Goal: Information Seeking & Learning: Learn about a topic

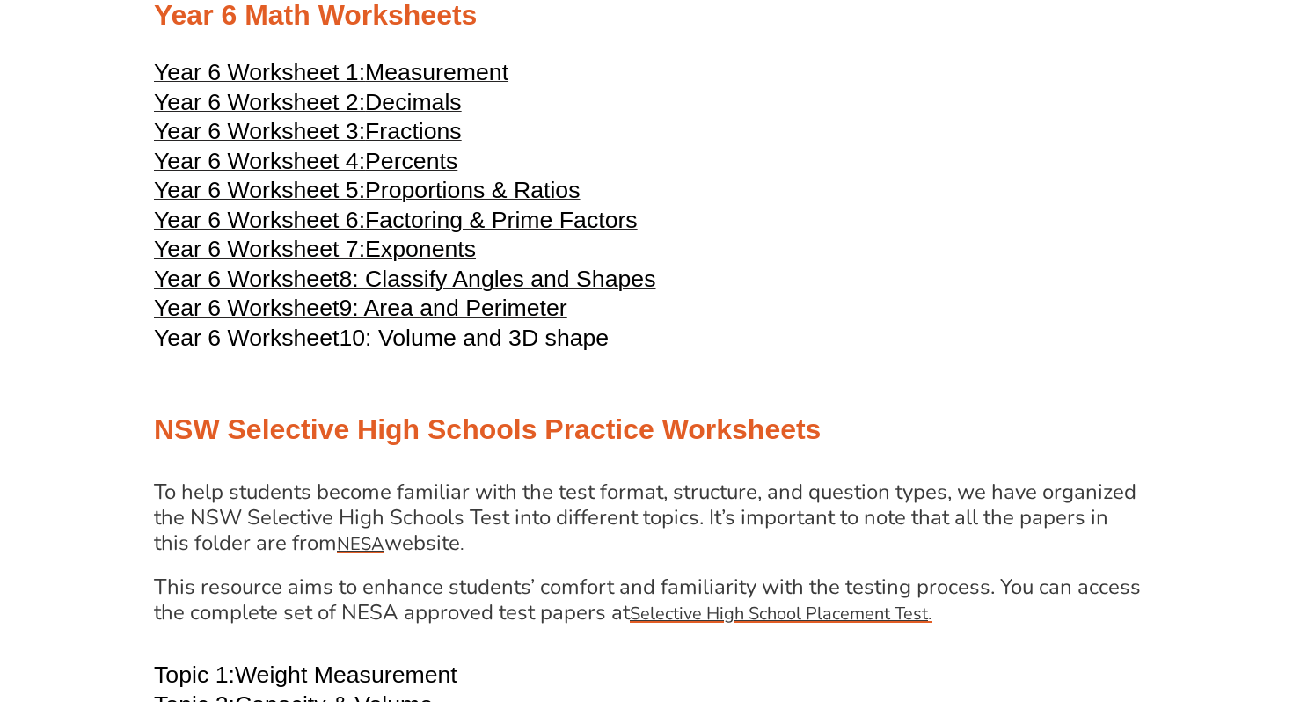
scroll to position [3130, 0]
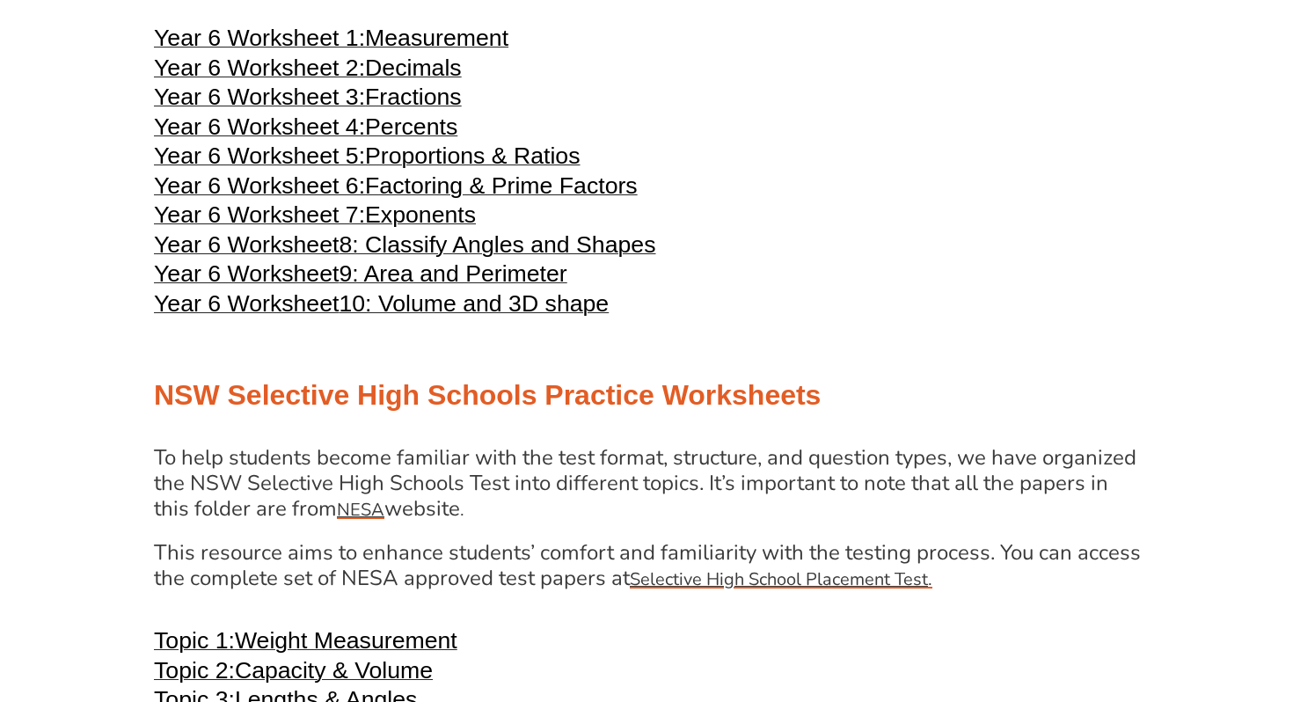
click at [270, 228] on span "Year 6 Worksheet 7:" at bounding box center [259, 214] width 211 height 26
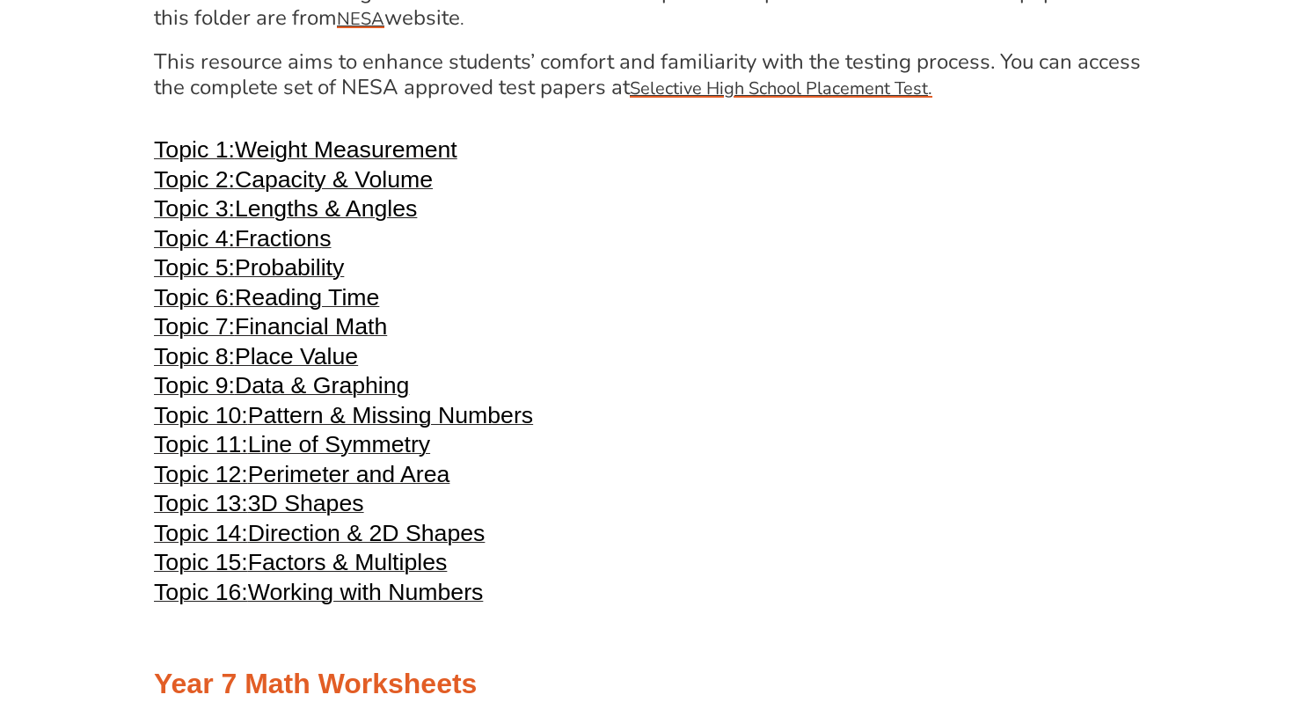
scroll to position [3623, 0]
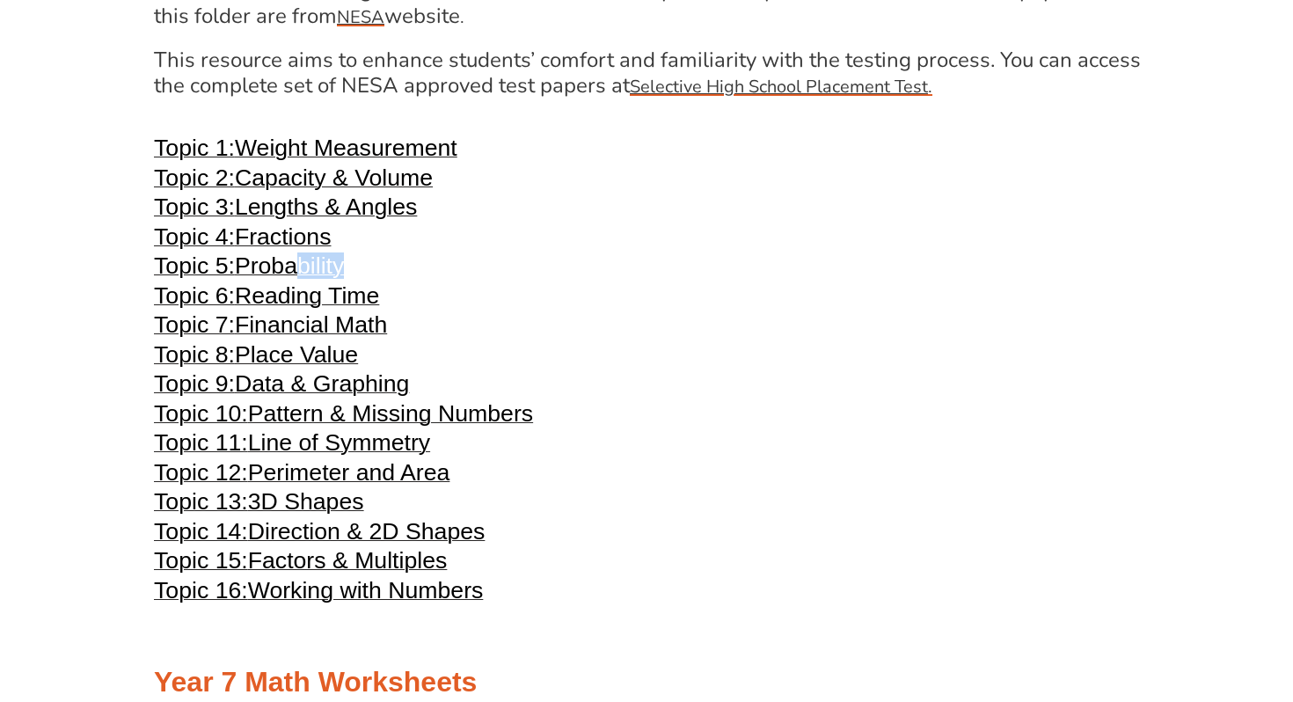
drag, startPoint x: 661, startPoint y: 313, endPoint x: 300, endPoint y: 303, distance: 361.5
click at [300, 303] on div "Year 4 Math Worksheets Year 4 Worksheet 1: Place Value Year 4 Worksheet 2: Addi…" at bounding box center [646, 357] width 1002 height 3547
click at [300, 279] on span "Probability" at bounding box center [289, 265] width 109 height 26
click at [1208, 317] on section "Year 4 Math Worksheets Year 4 Worksheet 1: Place Value Year 4 Worksheet 2: Addi…" at bounding box center [646, 357] width 1293 height 3547
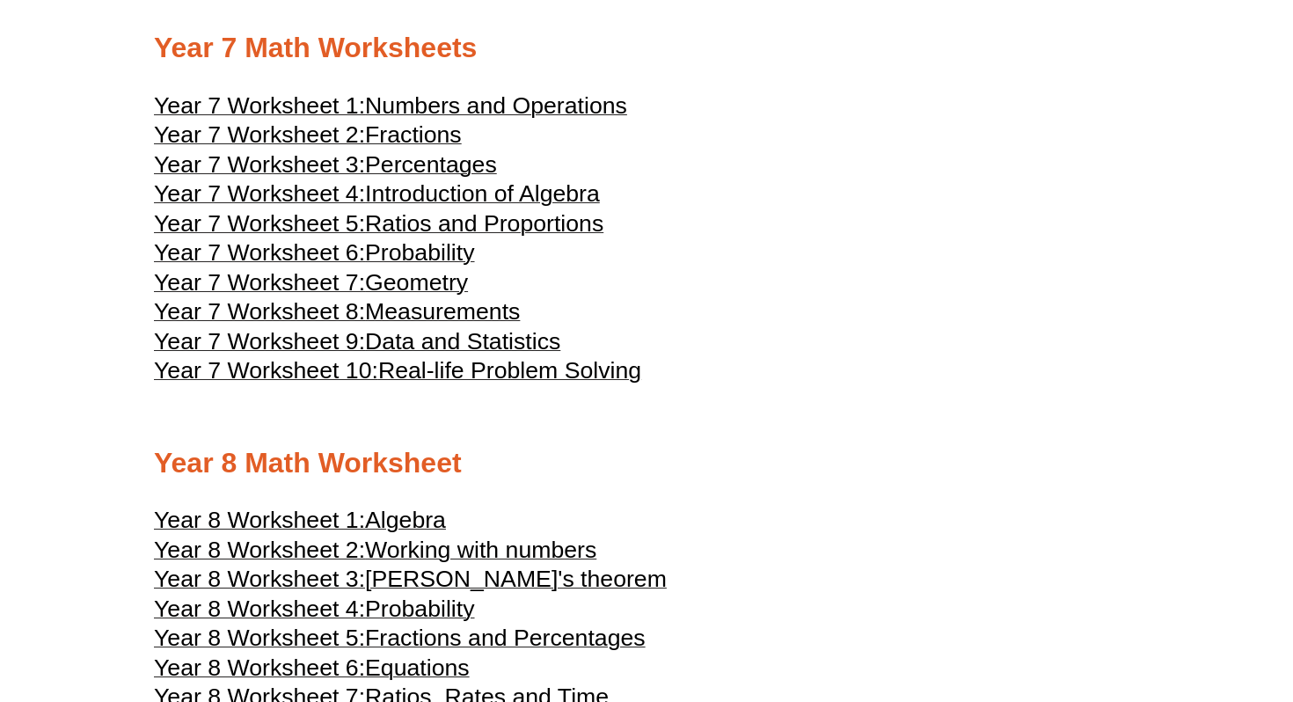
scroll to position [4291, 0]
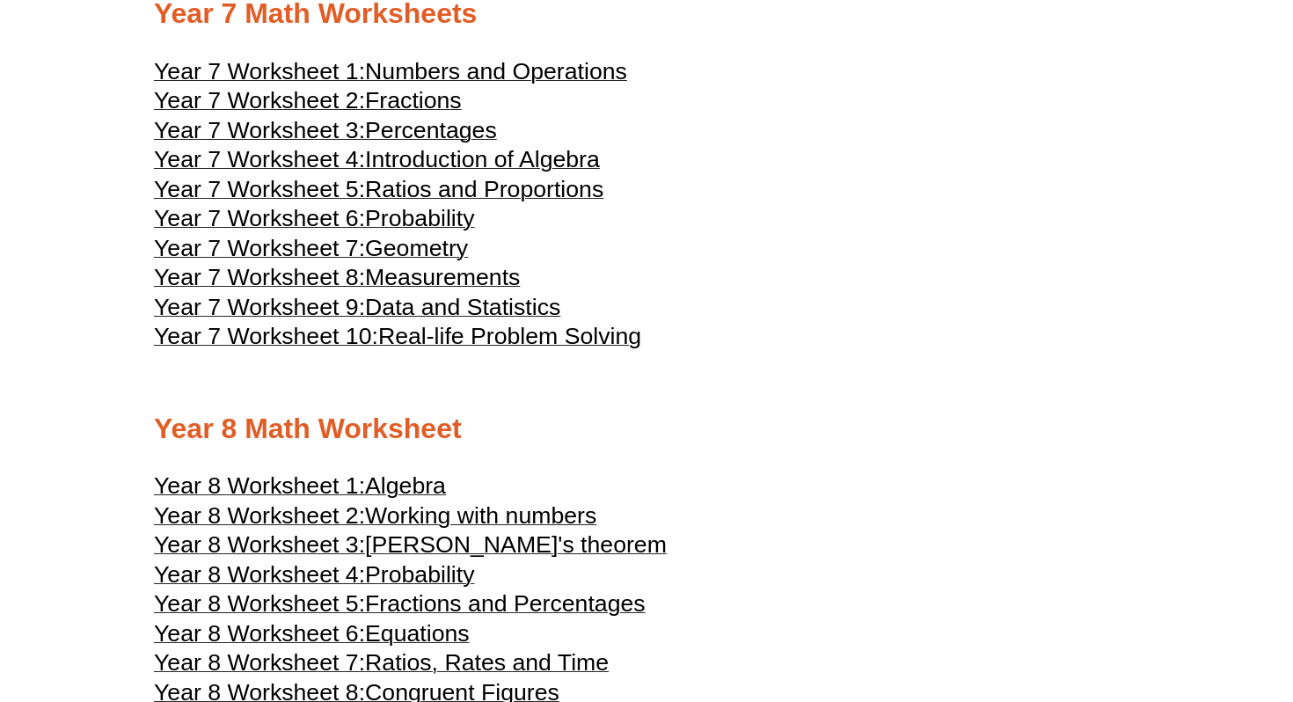
click at [289, 172] on span "Year 7 Worksheet 4:" at bounding box center [259, 159] width 211 height 26
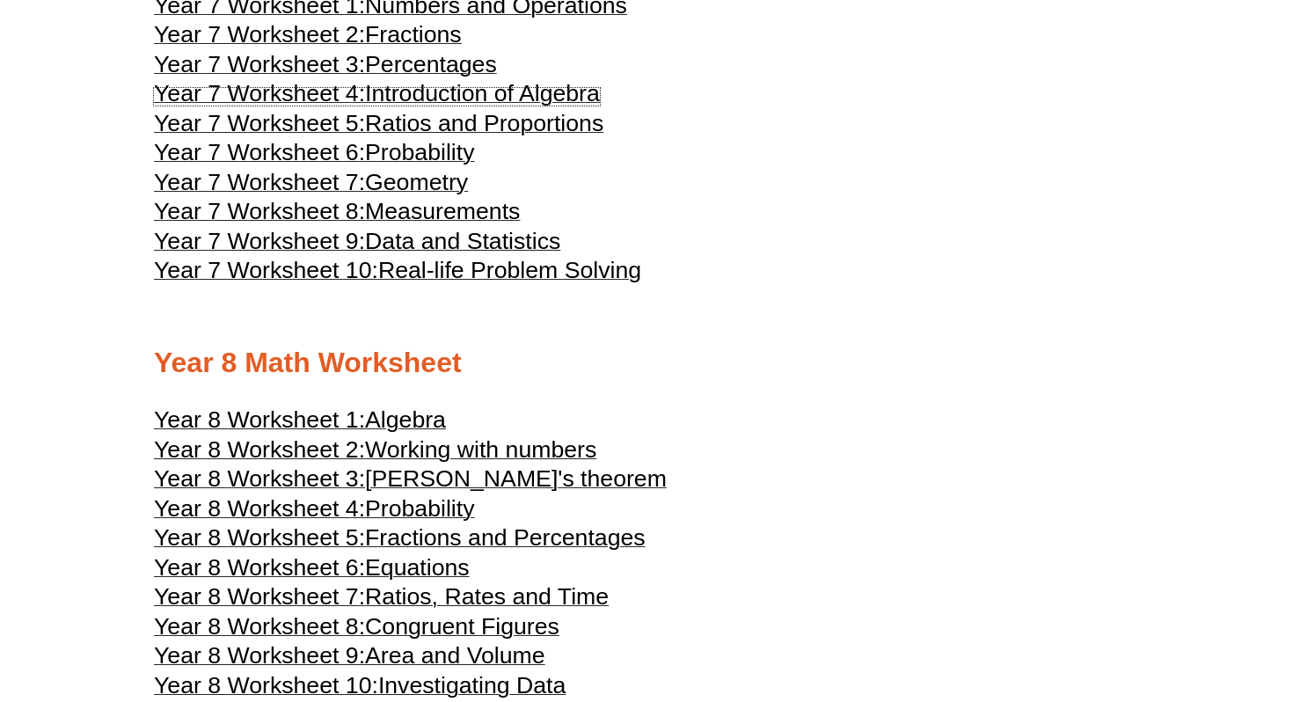
scroll to position [4361, 0]
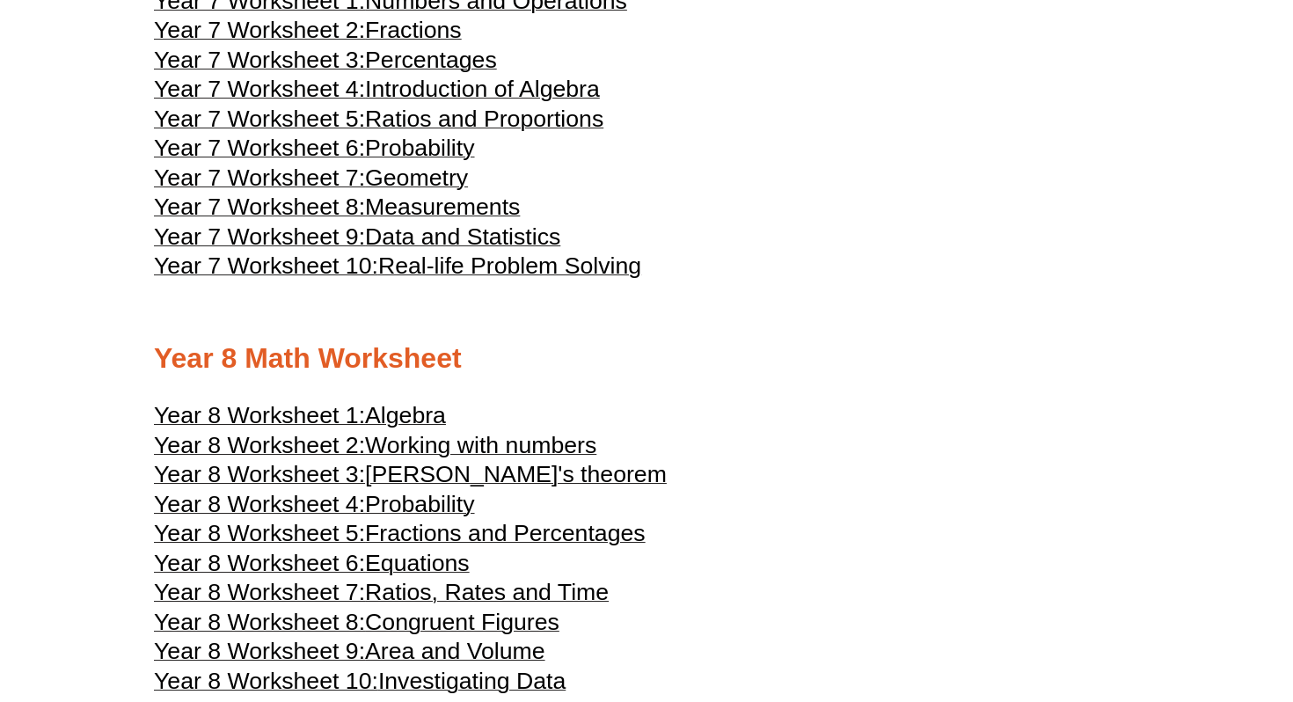
click at [320, 428] on span "Year 8 Worksheet 1:" at bounding box center [259, 415] width 211 height 26
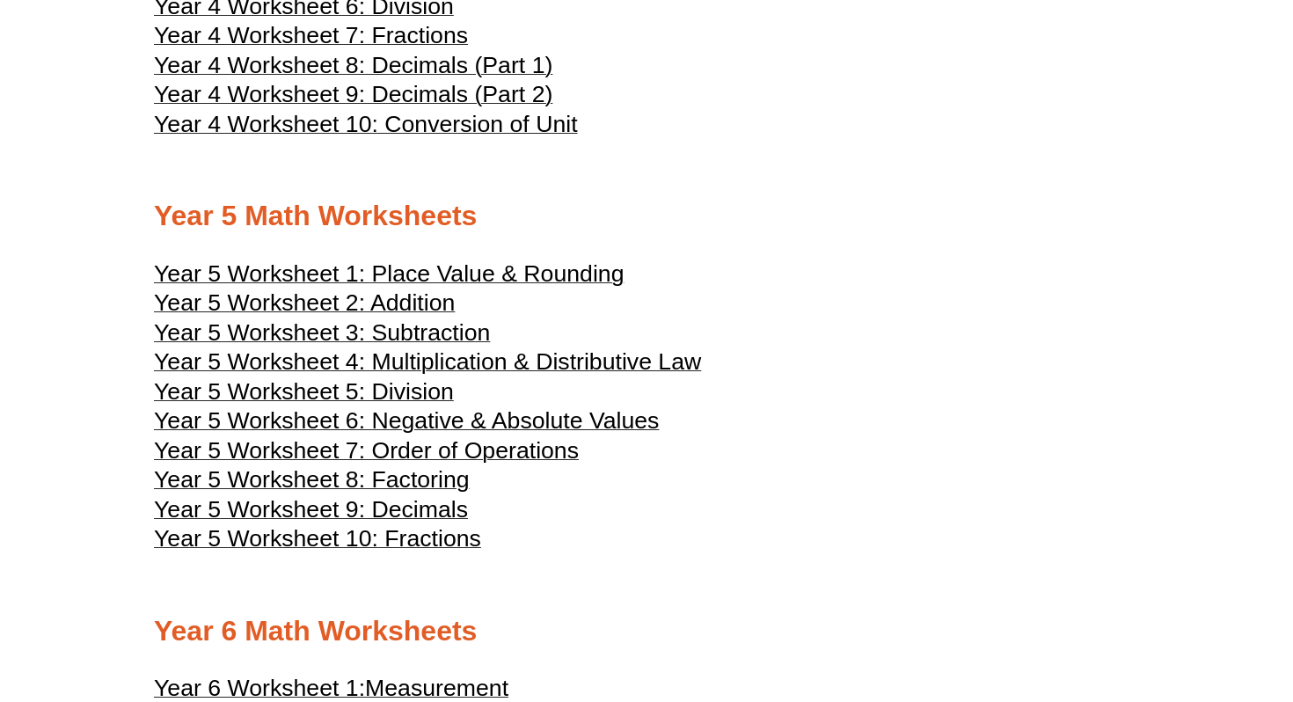
scroll to position [2462, 0]
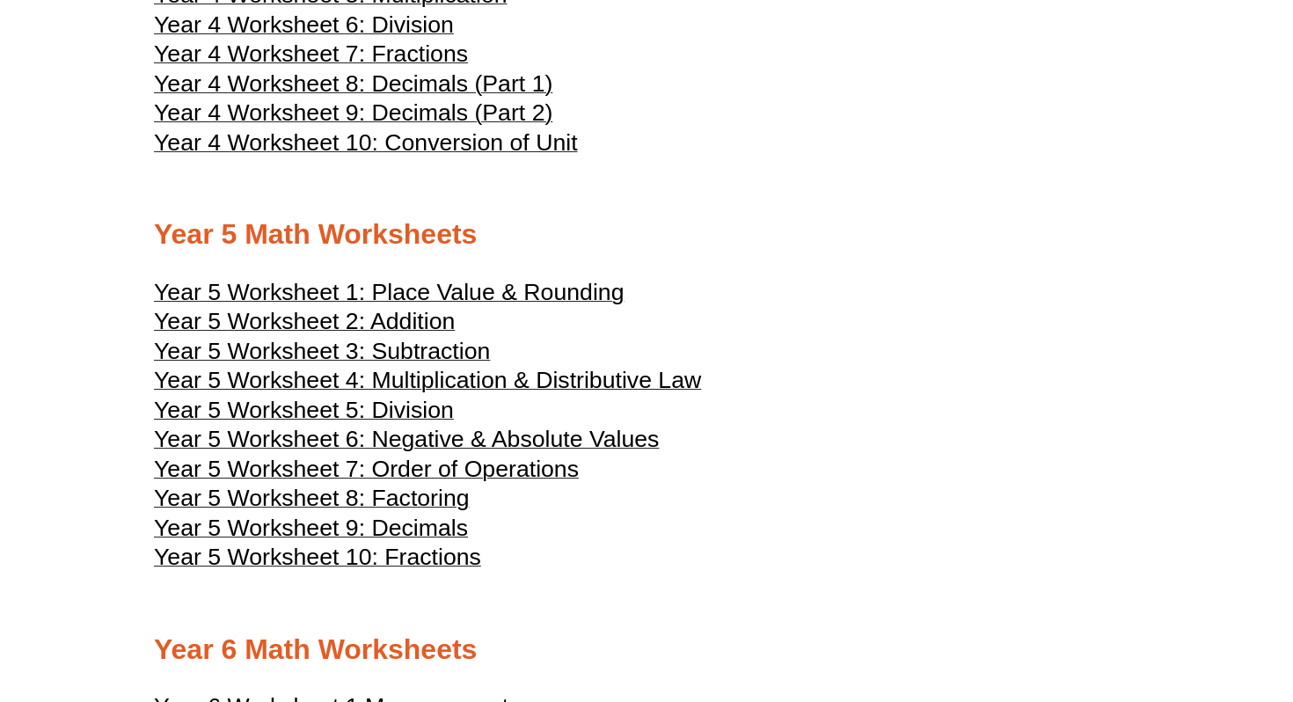
click at [525, 482] on span "Year 5 Worksheet 7: Order of Operations" at bounding box center [366, 468] width 425 height 26
click at [487, 482] on span "Year 5 Worksheet 7: Order of Operations" at bounding box center [366, 468] width 425 height 26
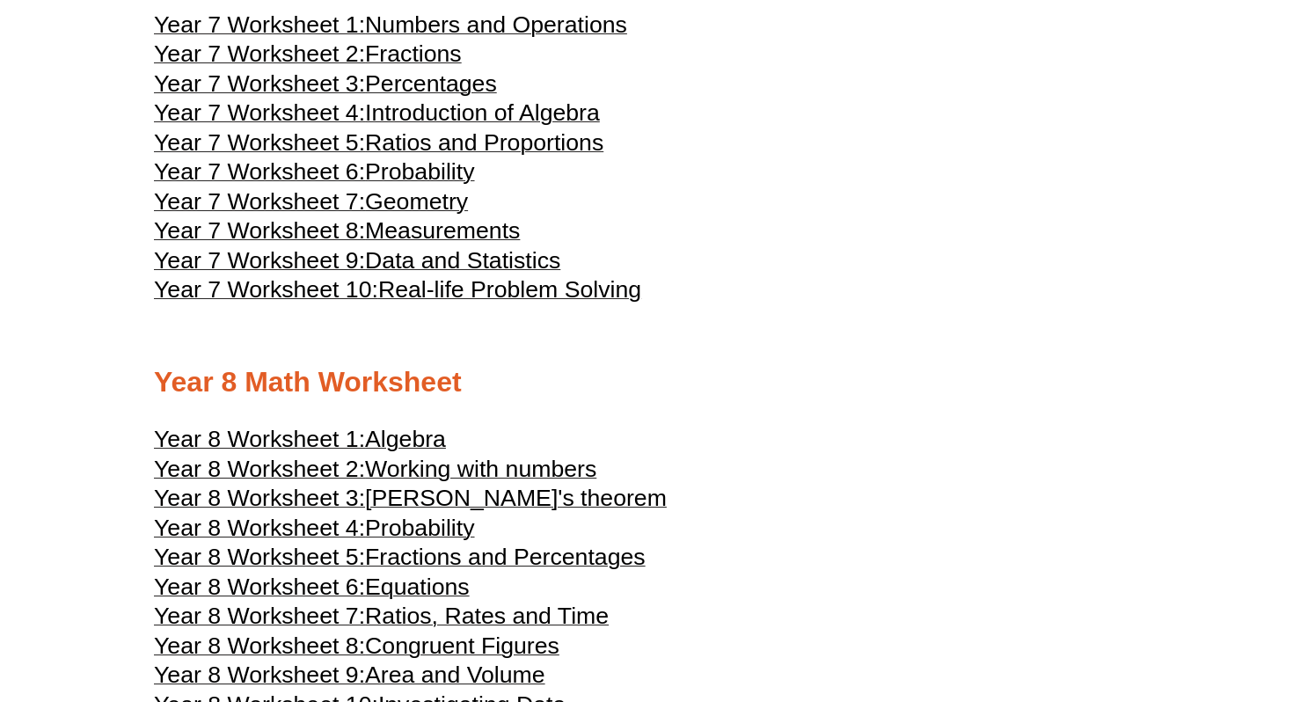
scroll to position [4326, 0]
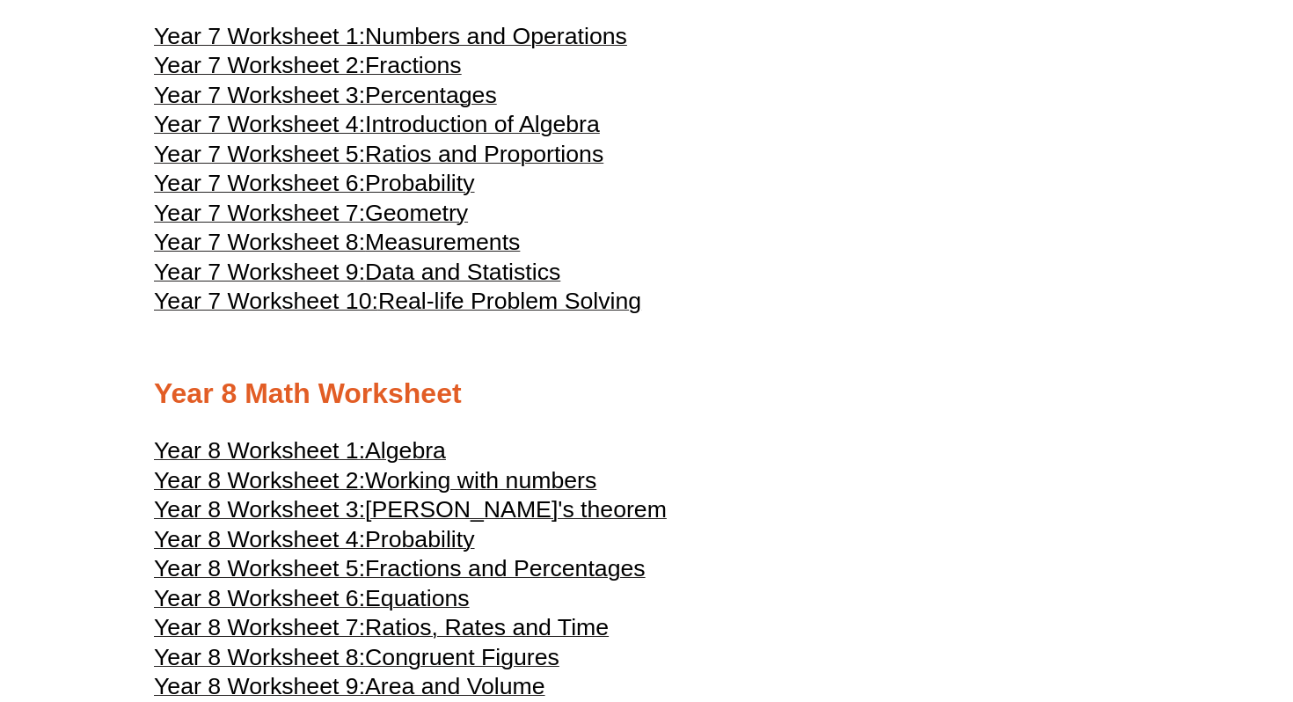
click at [428, 196] on span "Probability" at bounding box center [419, 183] width 109 height 26
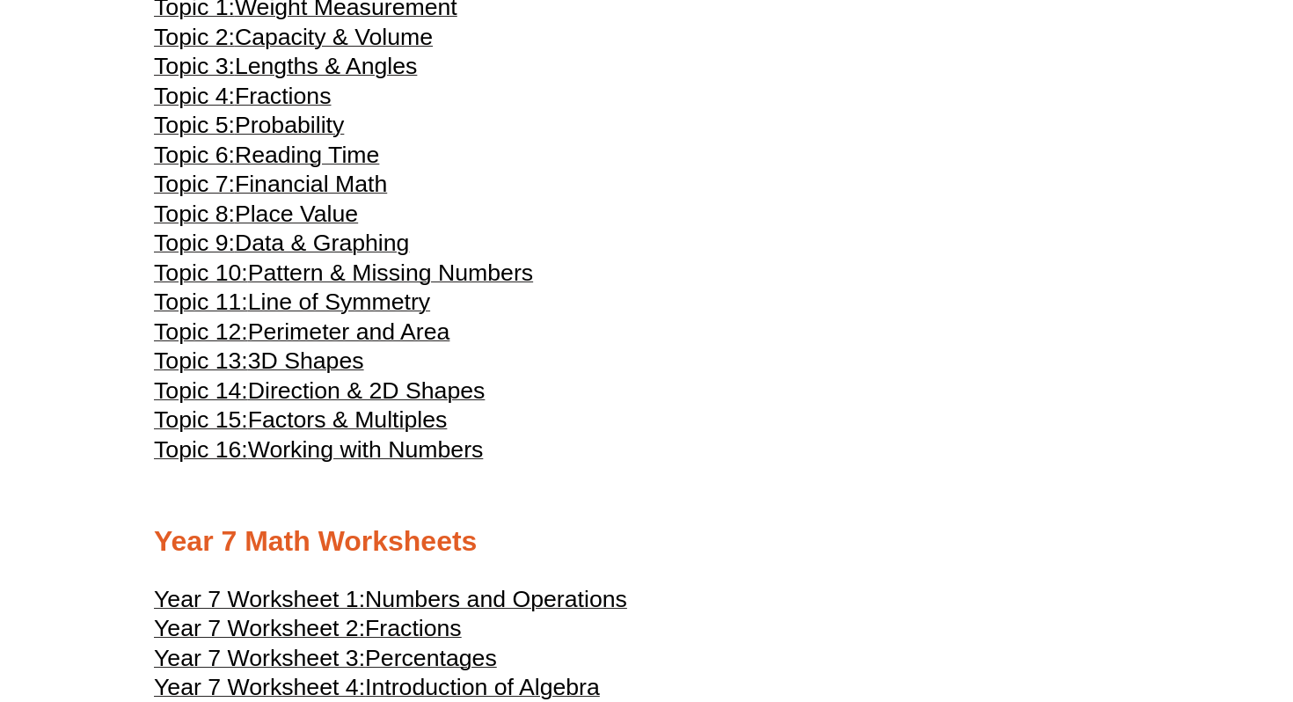
scroll to position [3728, 0]
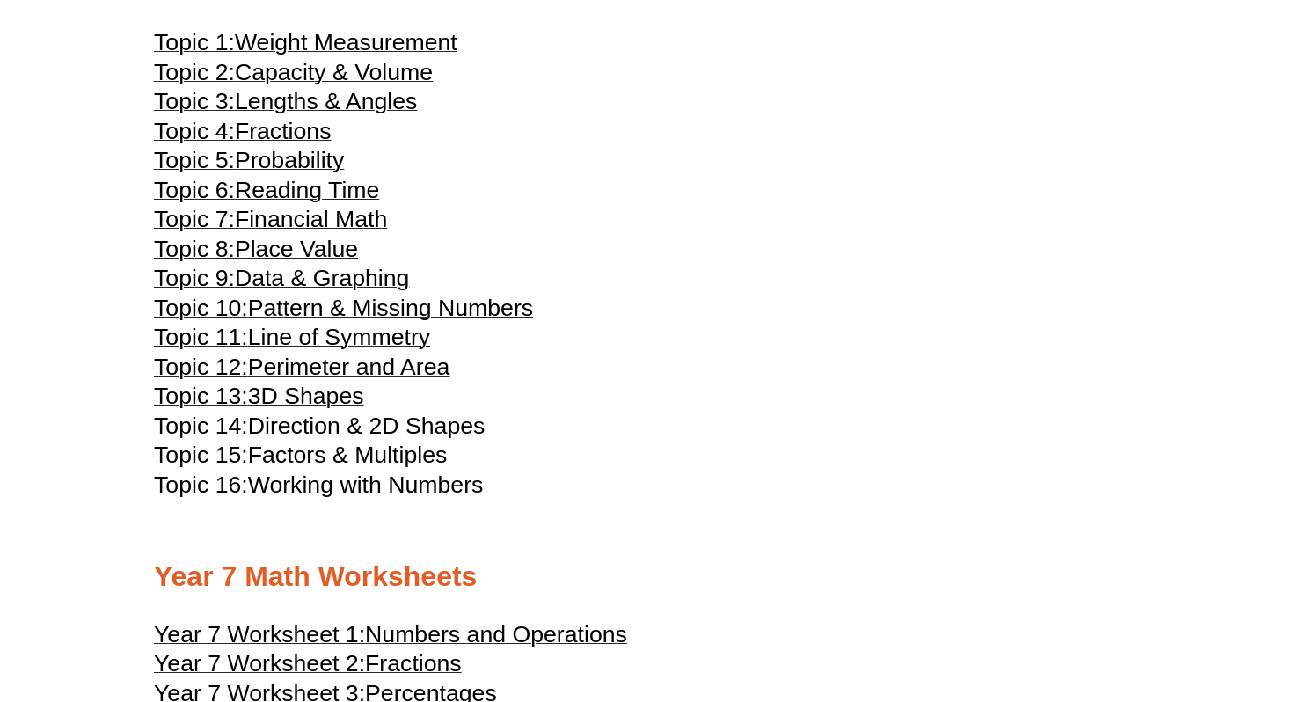
click at [277, 173] on span "Probability" at bounding box center [289, 160] width 109 height 26
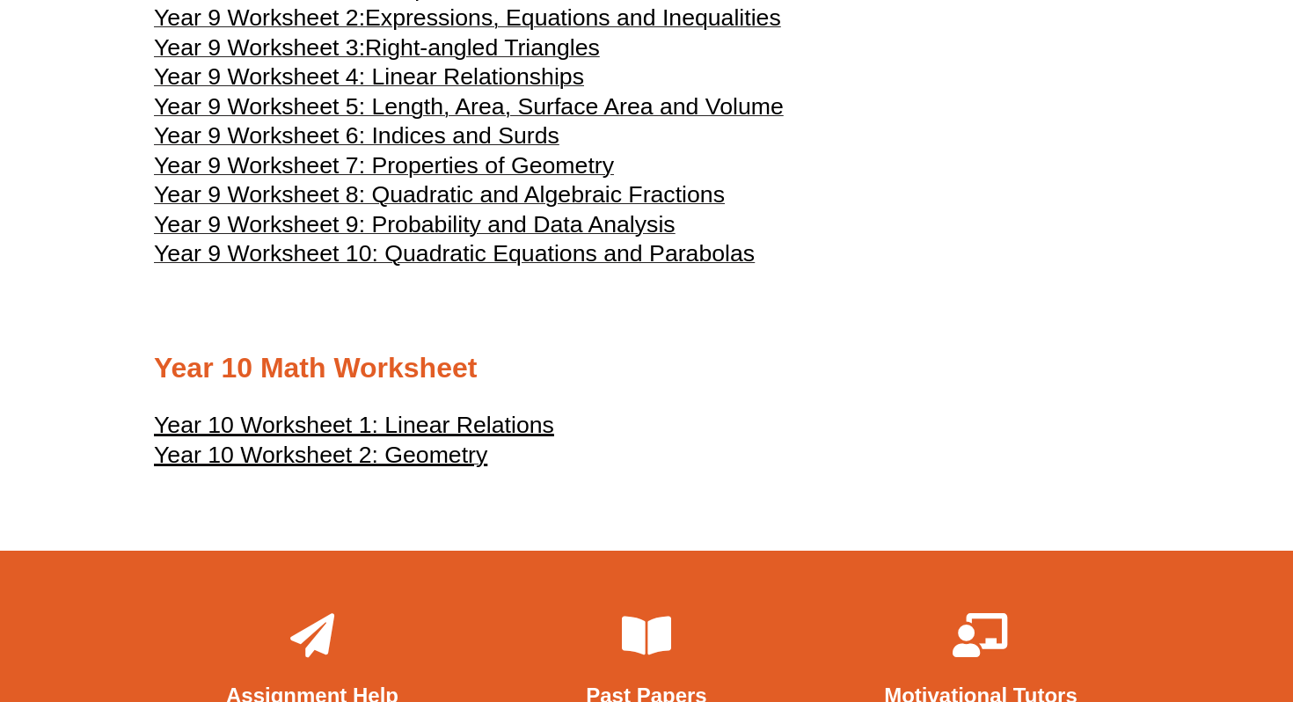
scroll to position [5170, 0]
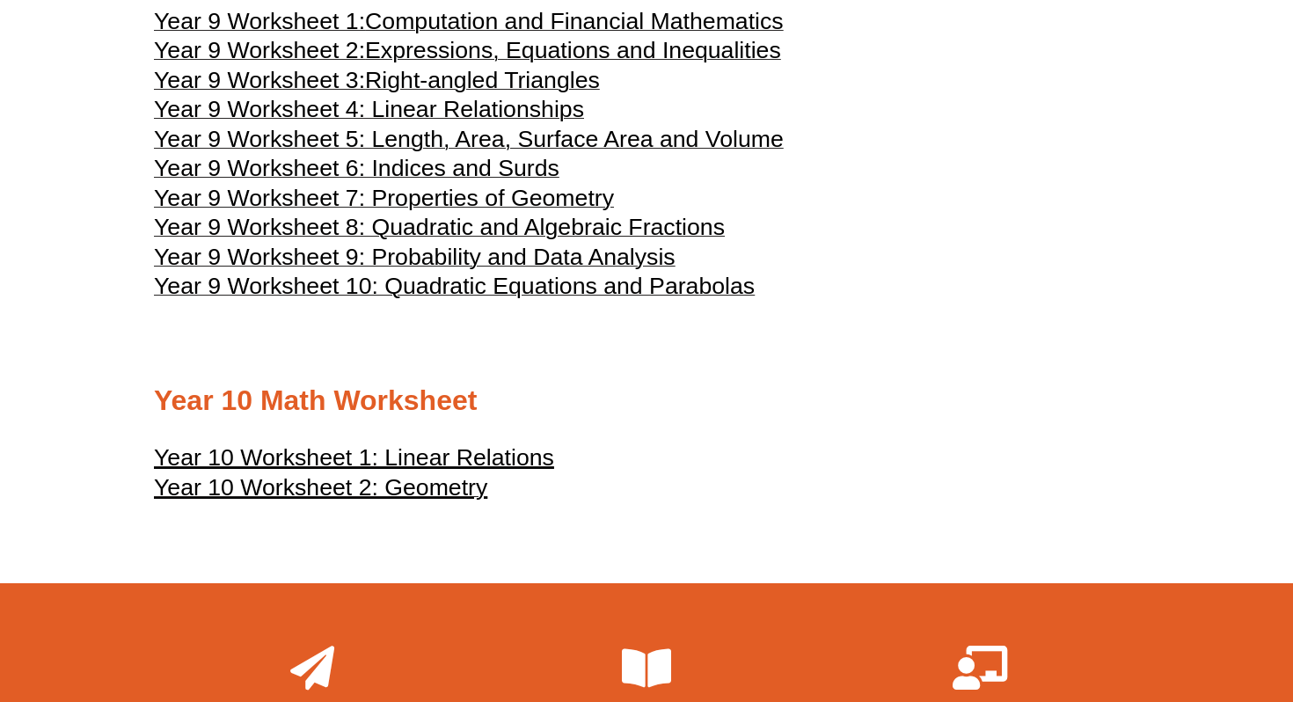
click at [338, 122] on span "Year 9 Worksheet 4: Linear Relationships" at bounding box center [369, 109] width 430 height 26
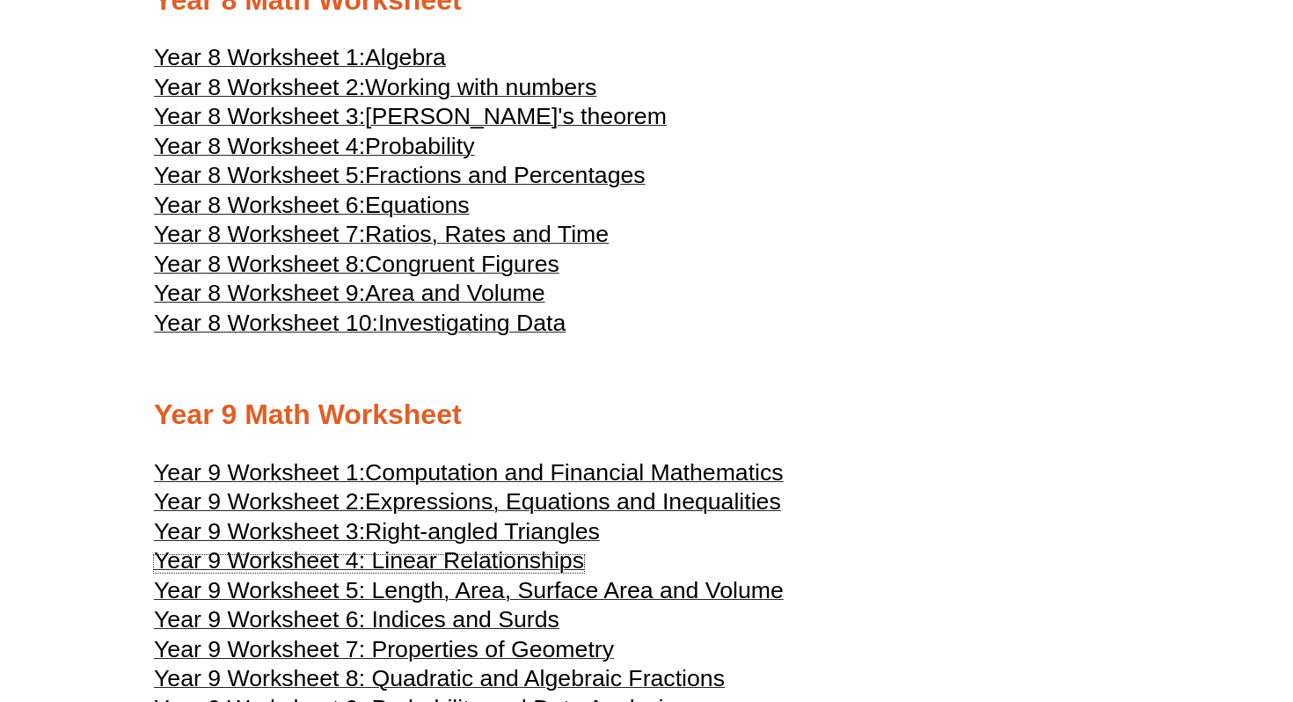
scroll to position [4713, 0]
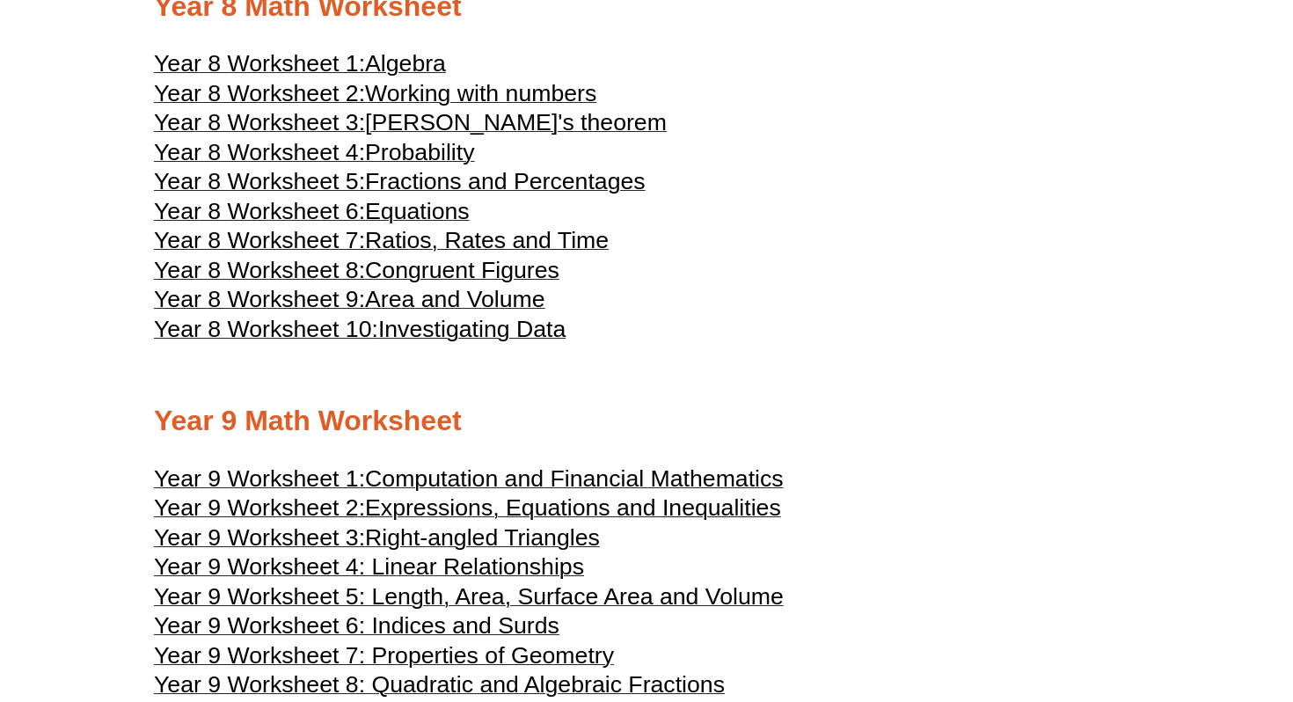
click at [703, 521] on span "Expressions, Equations and Inequalities" at bounding box center [573, 507] width 416 height 26
